Goal: Information Seeking & Learning: Check status

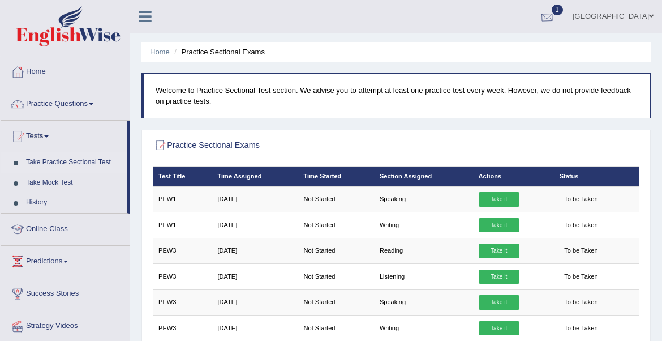
click at [556, 12] on div at bounding box center [547, 16] width 17 height 17
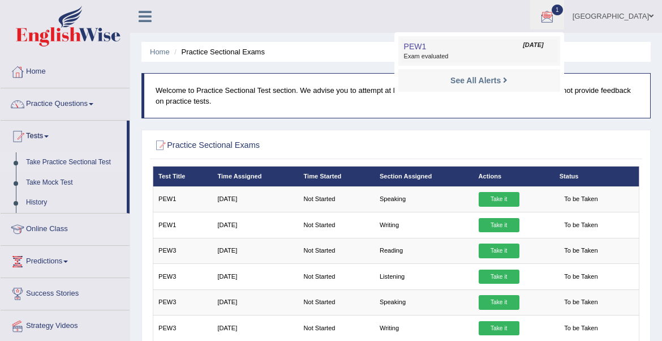
click at [534, 55] on span "Exam evaluated" at bounding box center [479, 56] width 151 height 9
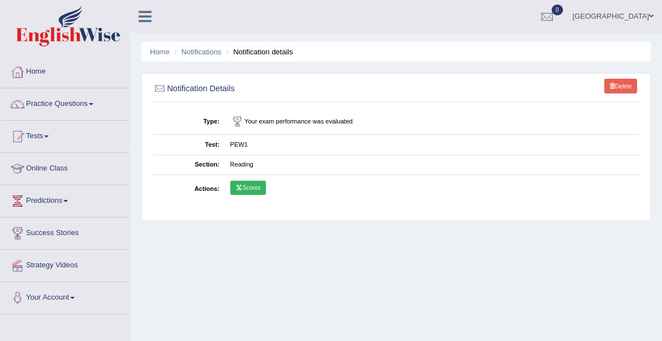
click at [250, 189] on link "Scores" at bounding box center [248, 188] width 36 height 15
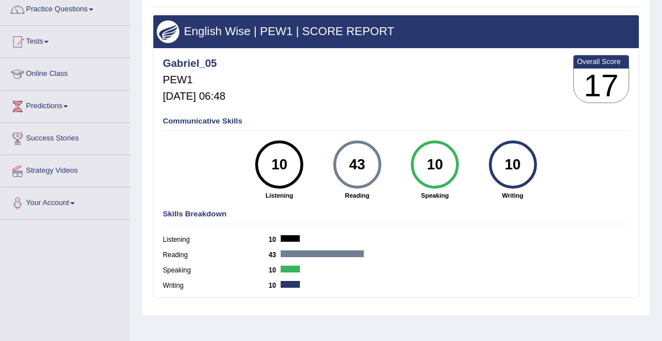
scroll to position [113, 0]
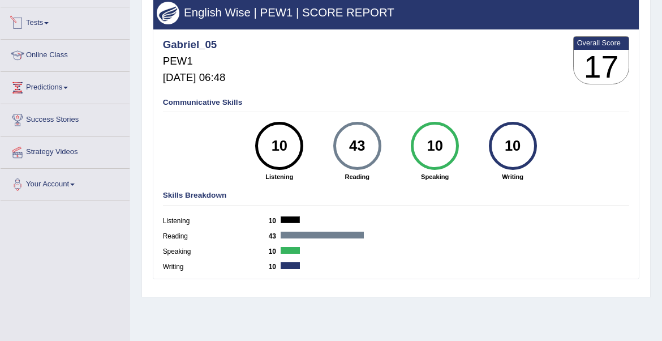
click at [40, 26] on link "Tests" at bounding box center [65, 21] width 129 height 28
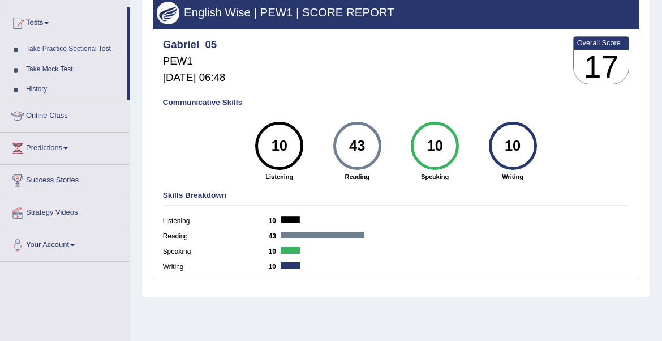
click at [85, 53] on link "Take Practice Sectional Test" at bounding box center [74, 49] width 106 height 20
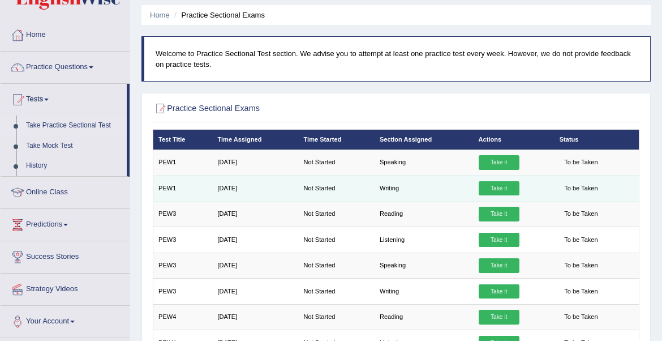
scroll to position [57, 0]
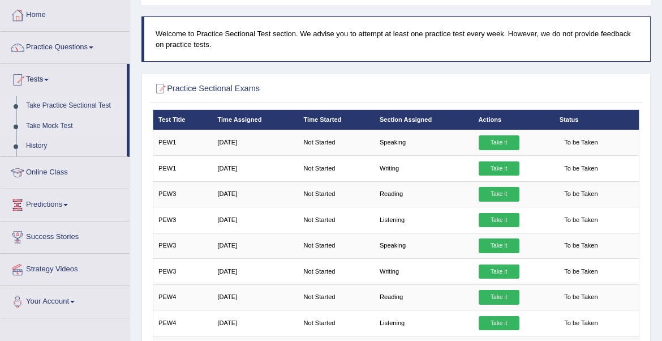
click at [65, 122] on link "Take Mock Test" at bounding box center [74, 126] width 106 height 20
